Goal: Learn about a topic

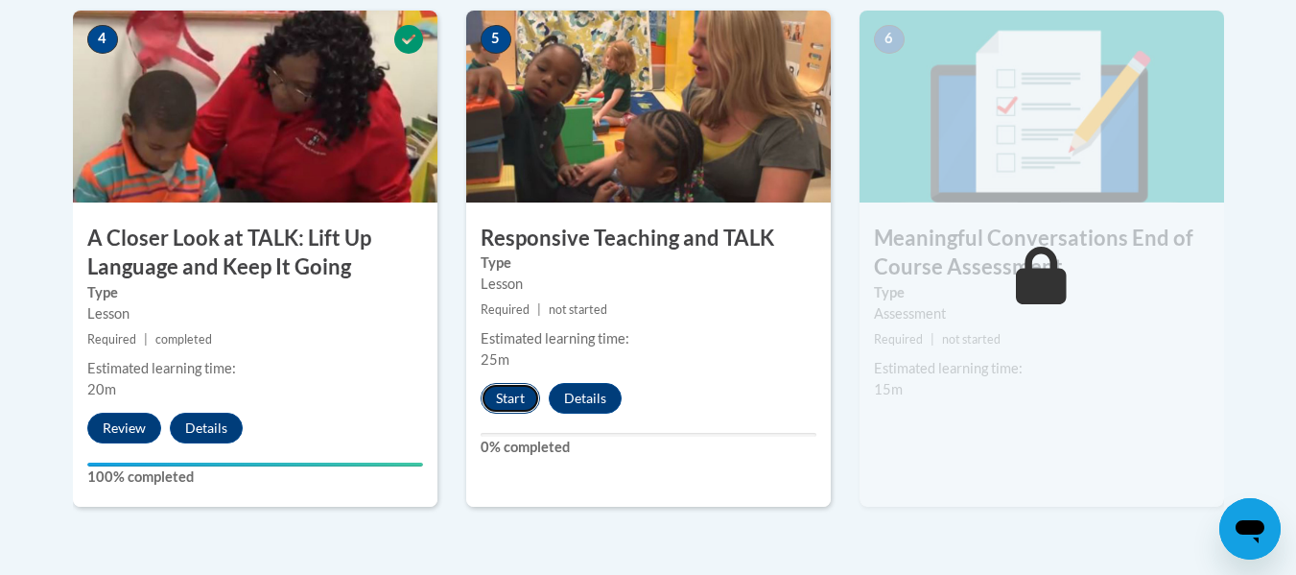
click at [507, 397] on button "Start" at bounding box center [510, 398] width 59 height 31
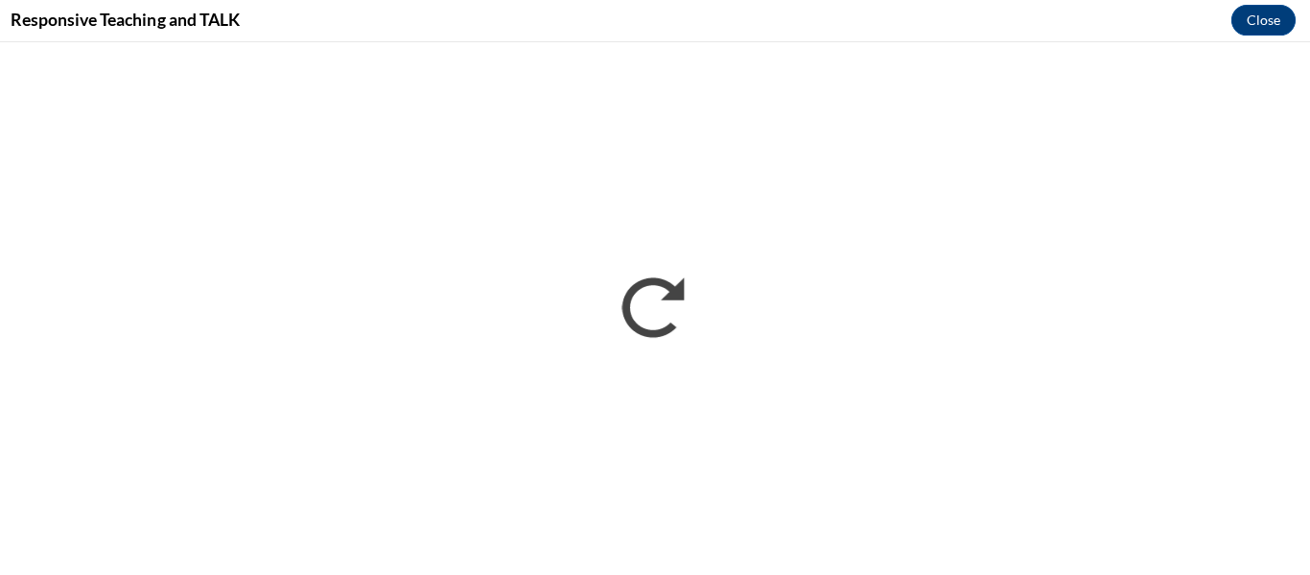
scroll to position [1163, 0]
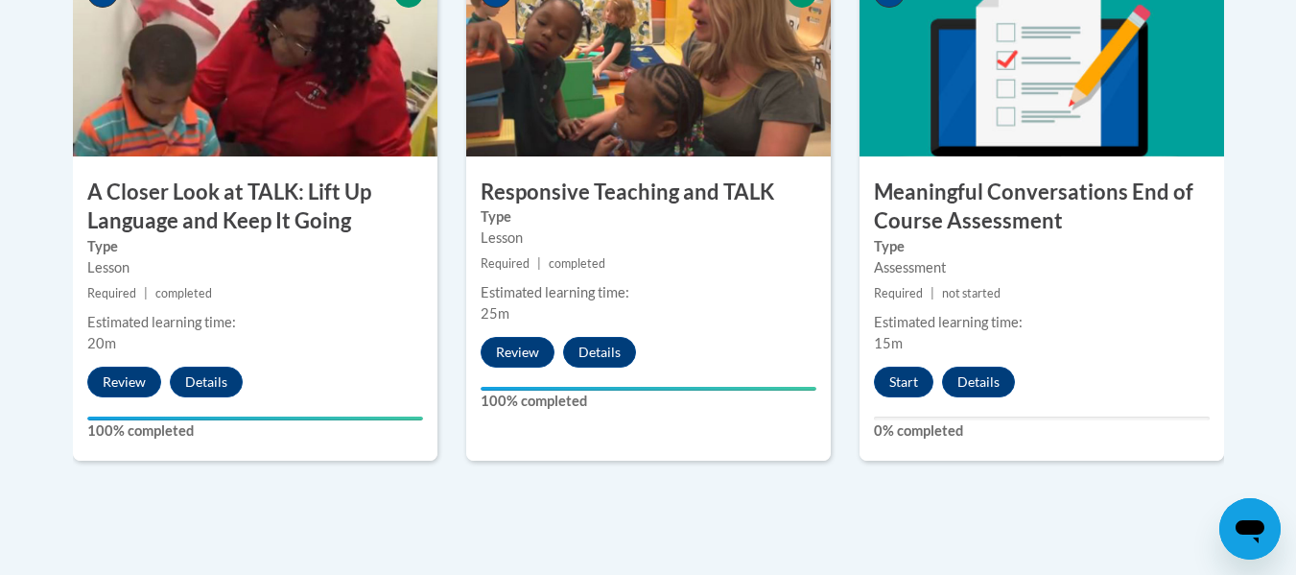
scroll to position [1240, 0]
